Goal: Task Accomplishment & Management: Manage account settings

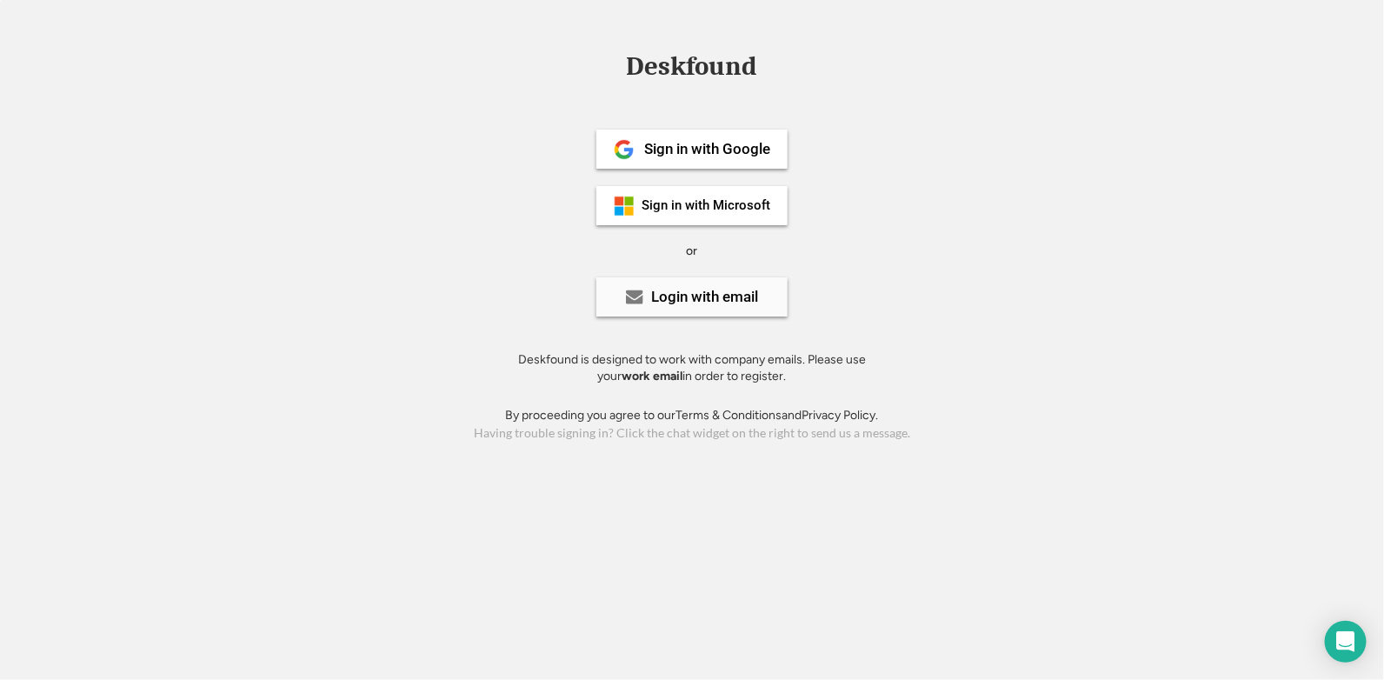
click at [678, 302] on div "Login with email" at bounding box center [705, 297] width 107 height 15
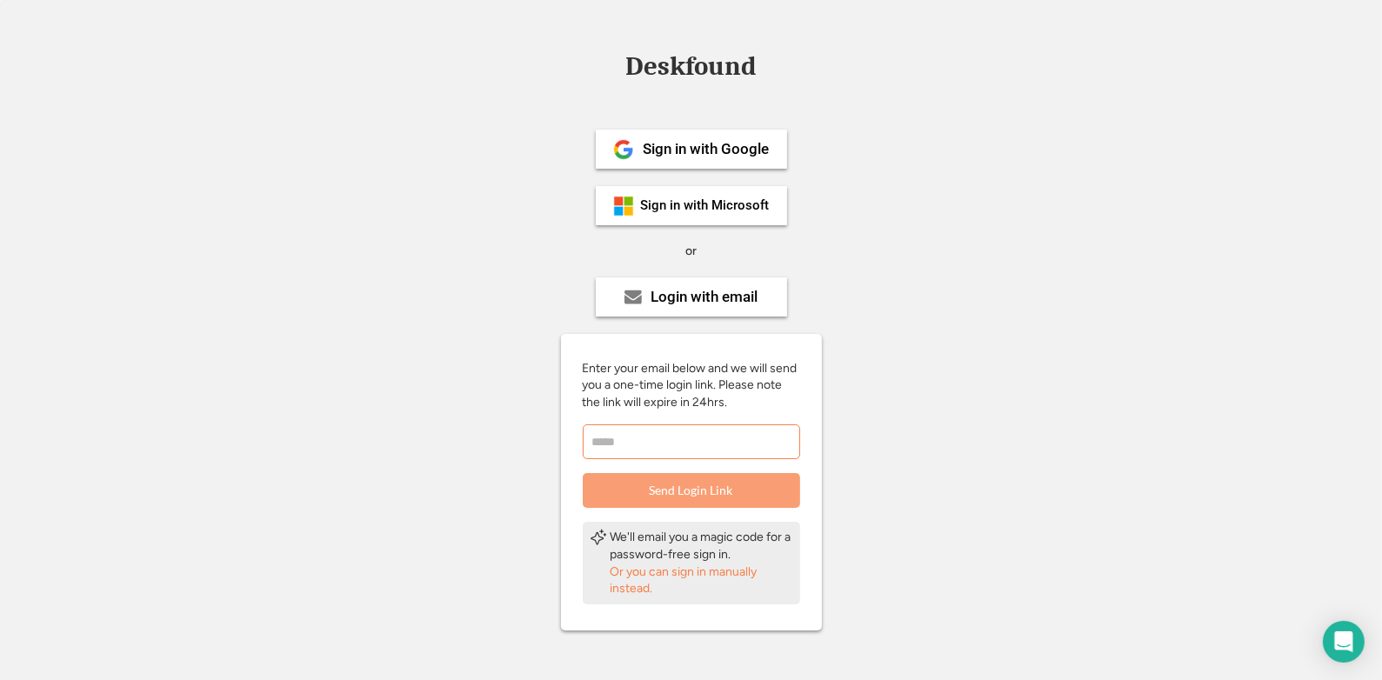
click at [657, 436] on input "email" at bounding box center [691, 441] width 217 height 35
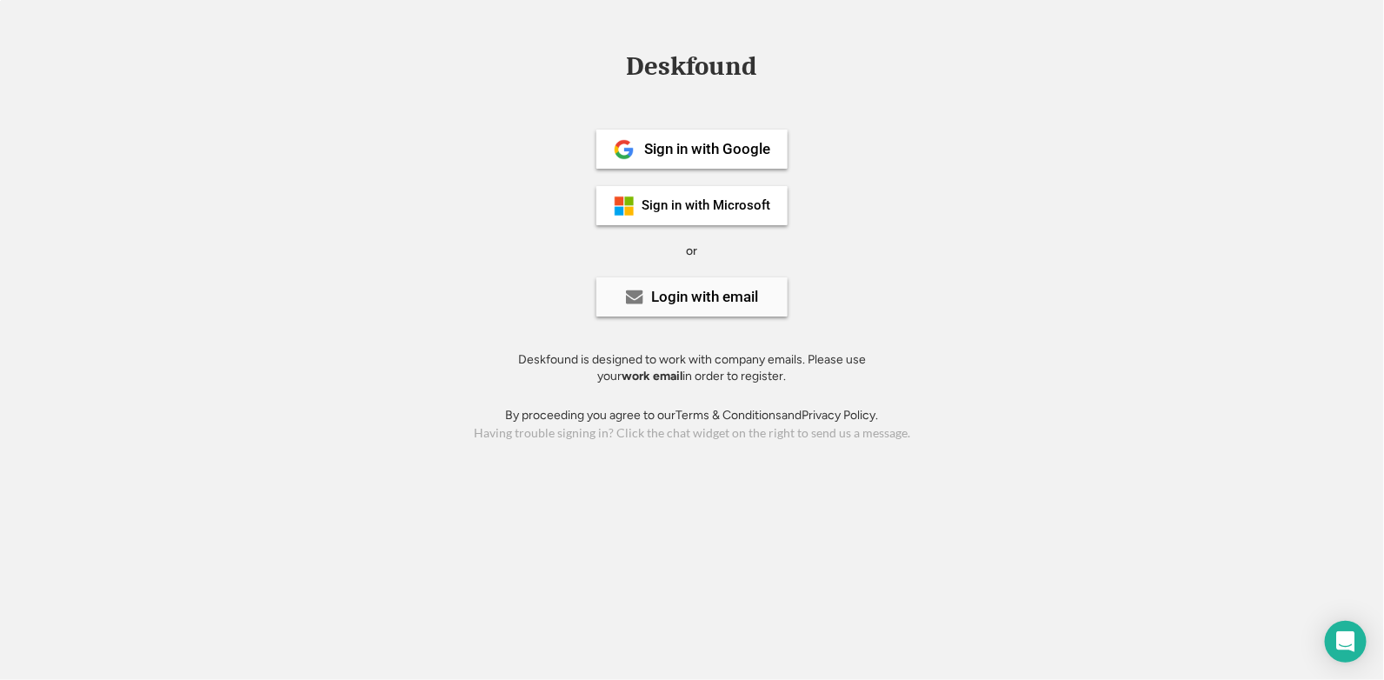
click at [667, 295] on div "Login with email" at bounding box center [705, 297] width 107 height 15
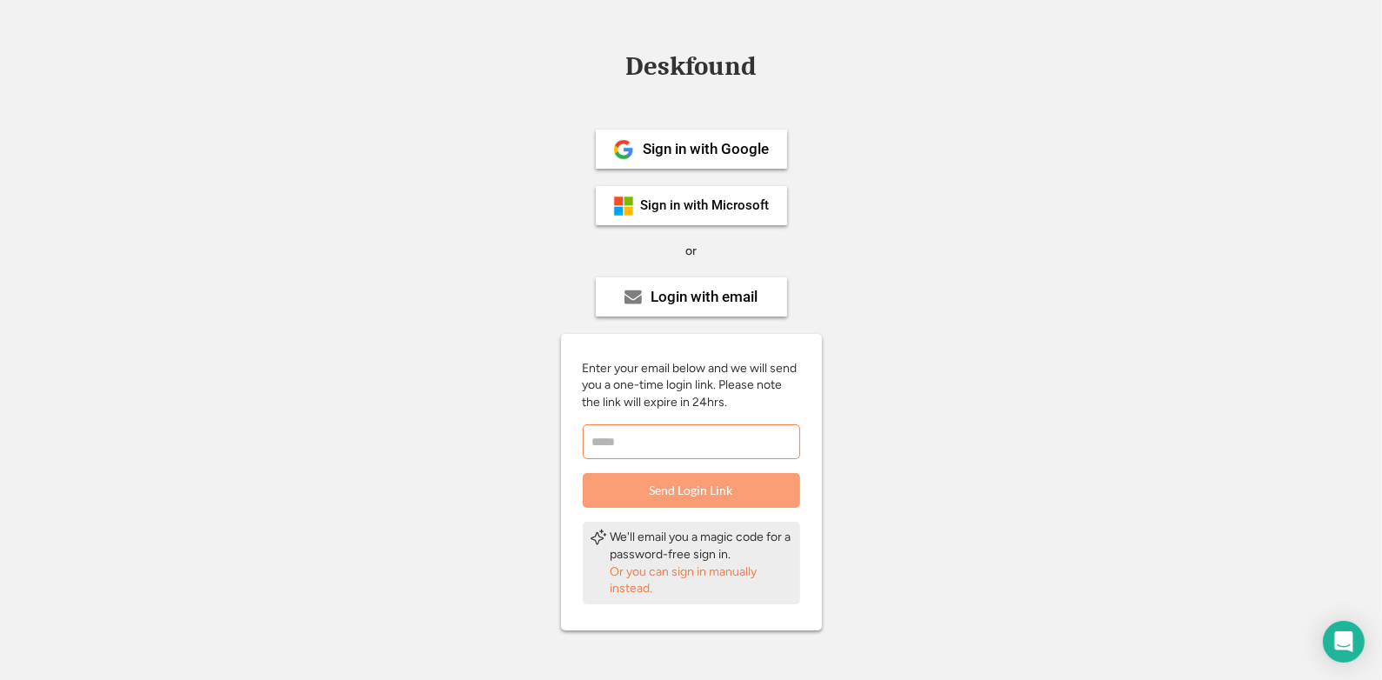
click at [626, 442] on input "email" at bounding box center [691, 441] width 217 height 35
type input "**********"
click at [679, 211] on div "Sign in with Microsoft" at bounding box center [705, 205] width 129 height 13
